Goal: Task Accomplishment & Management: Manage account settings

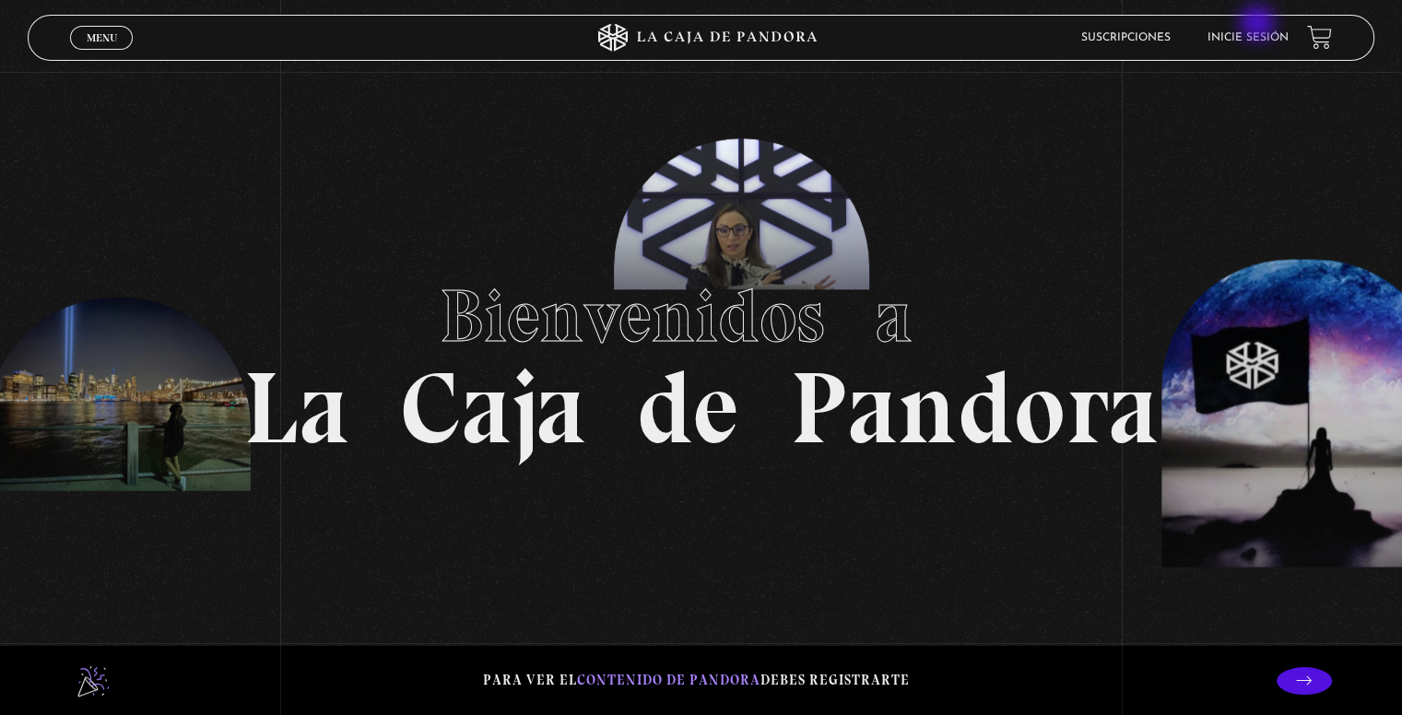
click at [1261, 24] on li "Inicie sesión" at bounding box center [1247, 37] width 81 height 29
click at [1253, 34] on link "Inicie sesión" at bounding box center [1247, 37] width 81 height 11
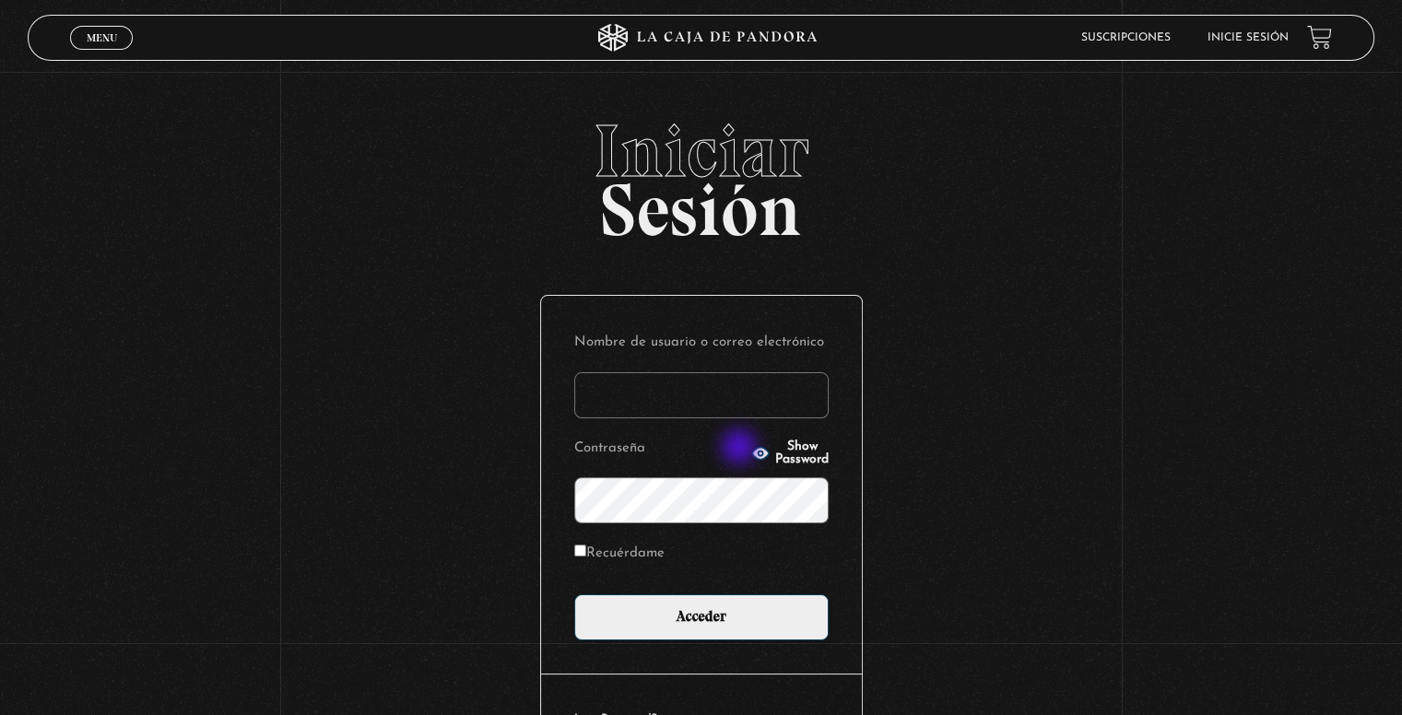
type input "esaborioc@hotmail.com"
click at [751, 449] on icon "button" at bounding box center [760, 453] width 18 height 18
click at [582, 546] on input "Recuérdame" at bounding box center [580, 551] width 12 height 12
checkbox input "true"
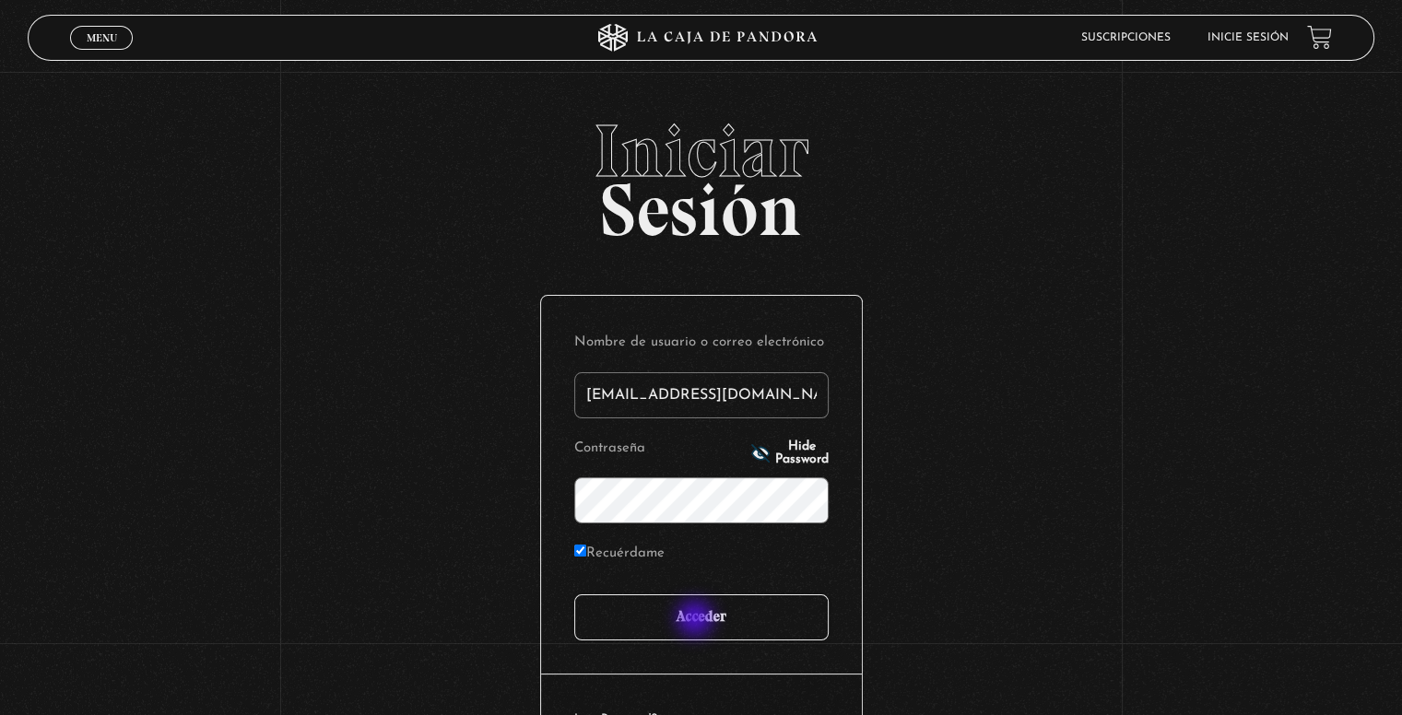
click at [697, 620] on input "Acceder" at bounding box center [701, 617] width 254 height 46
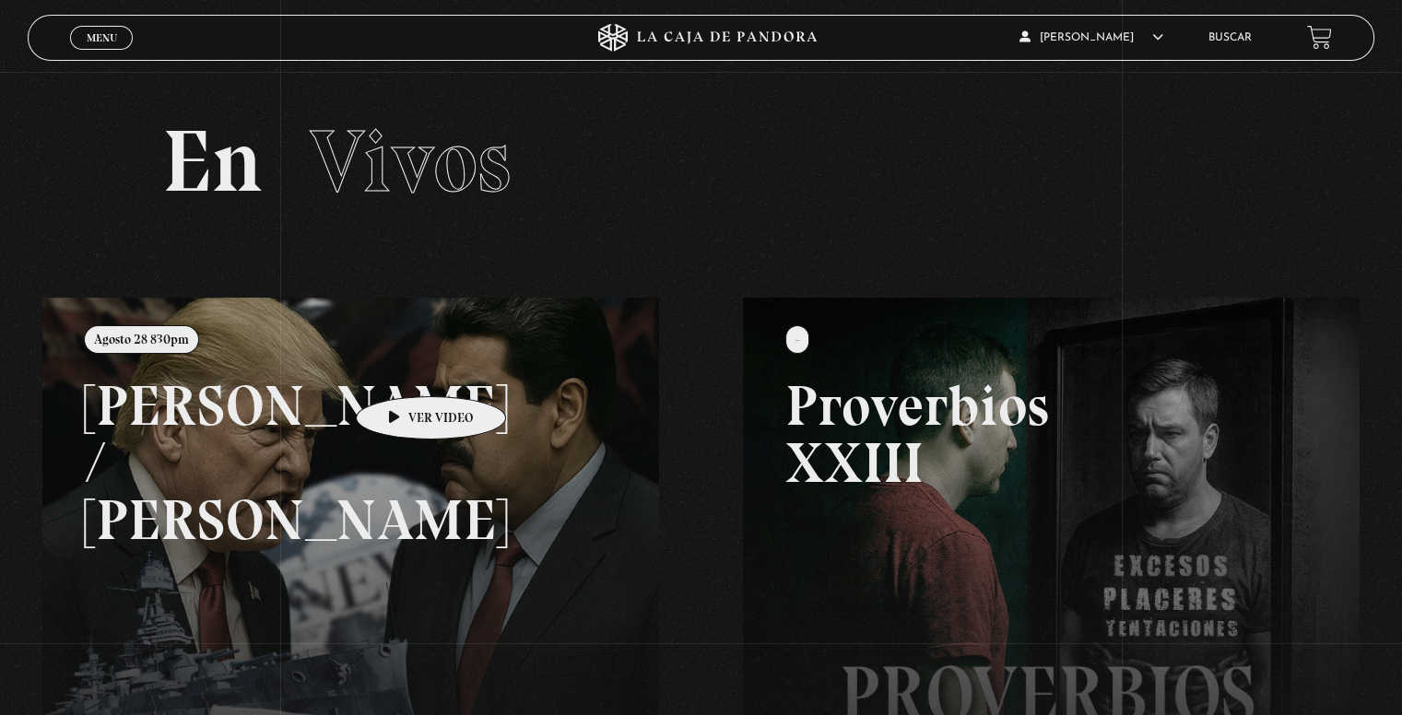
click at [402, 369] on link at bounding box center [743, 655] width 1402 height 715
